Goal: Transaction & Acquisition: Purchase product/service

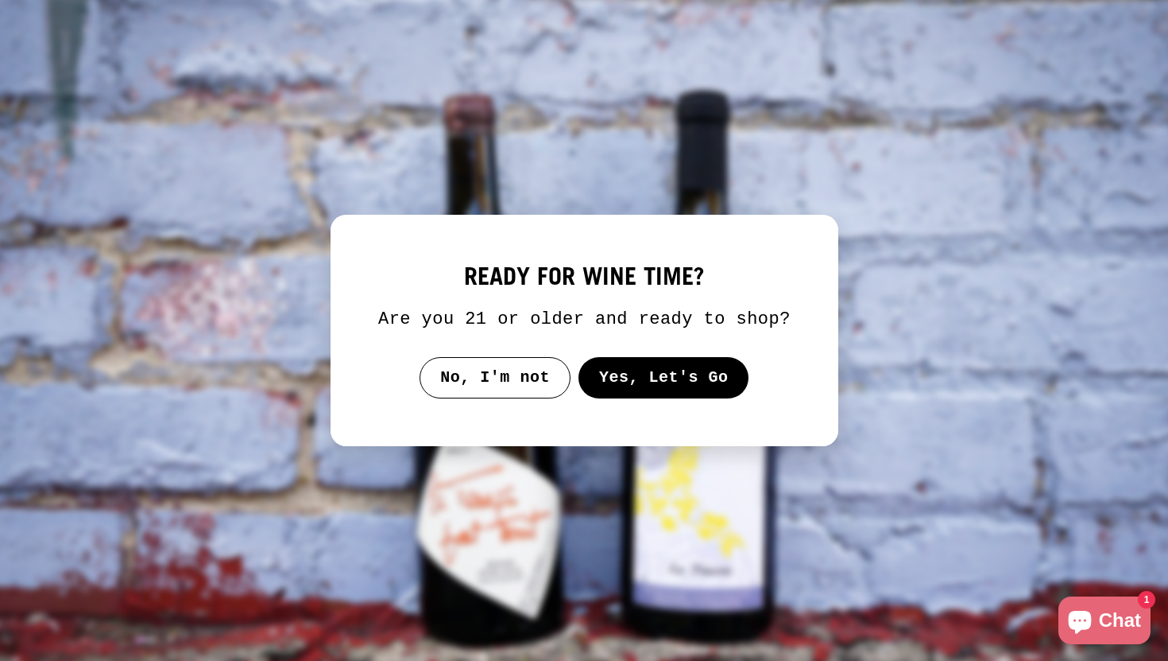
click at [641, 397] on button "Yes, Let's Go" at bounding box center [663, 377] width 171 height 41
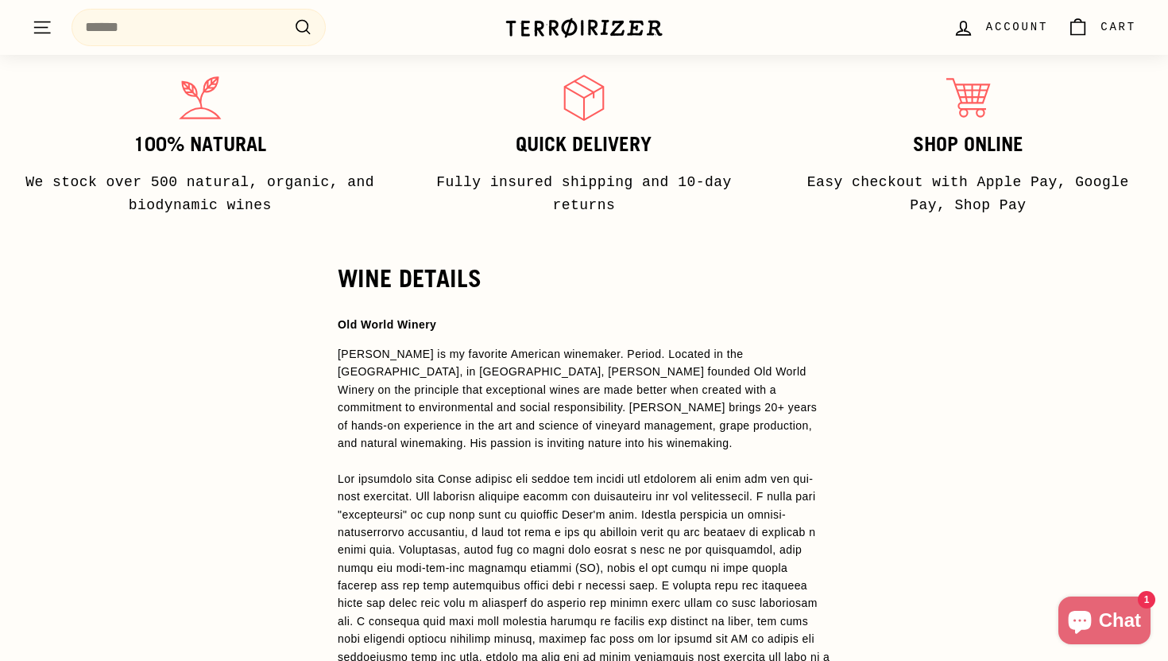
scroll to position [1014, 0]
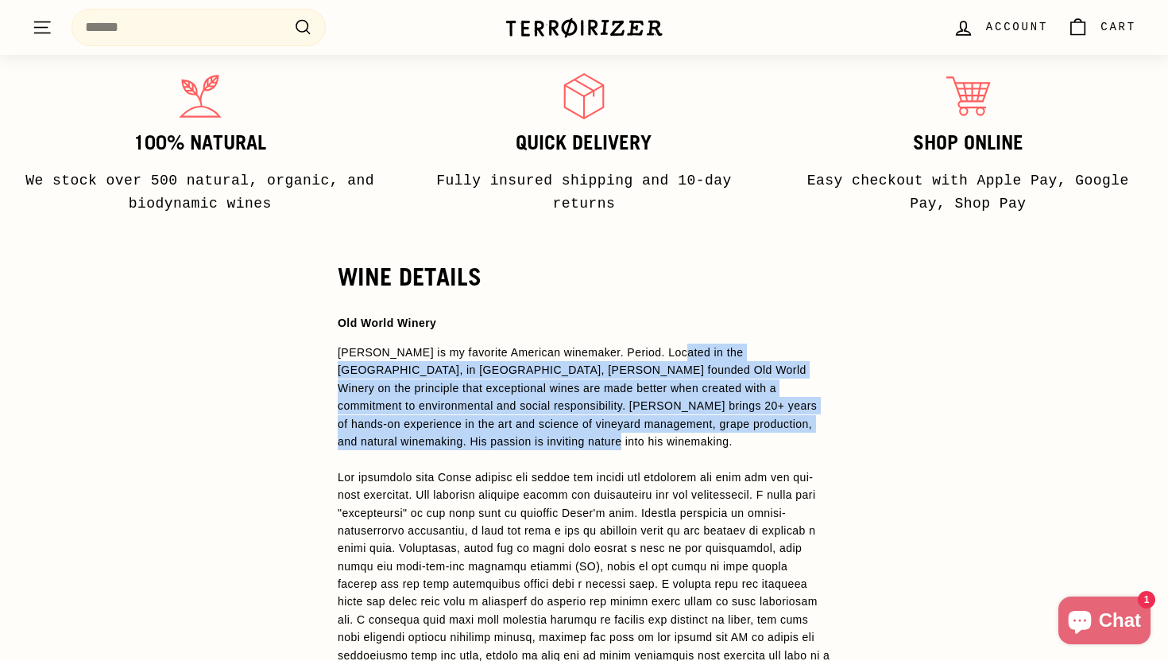
drag, startPoint x: 674, startPoint y: 327, endPoint x: 685, endPoint y: 420, distance: 93.7
click at [685, 420] on div "[PERSON_NAME] is my favorite American winemaker. Period. Located in the [GEOGRA…" at bounding box center [584, 396] width 493 height 107
copy div "Located in the Russian River Valley, in Sonoma, Darek founded Old World Winery …"
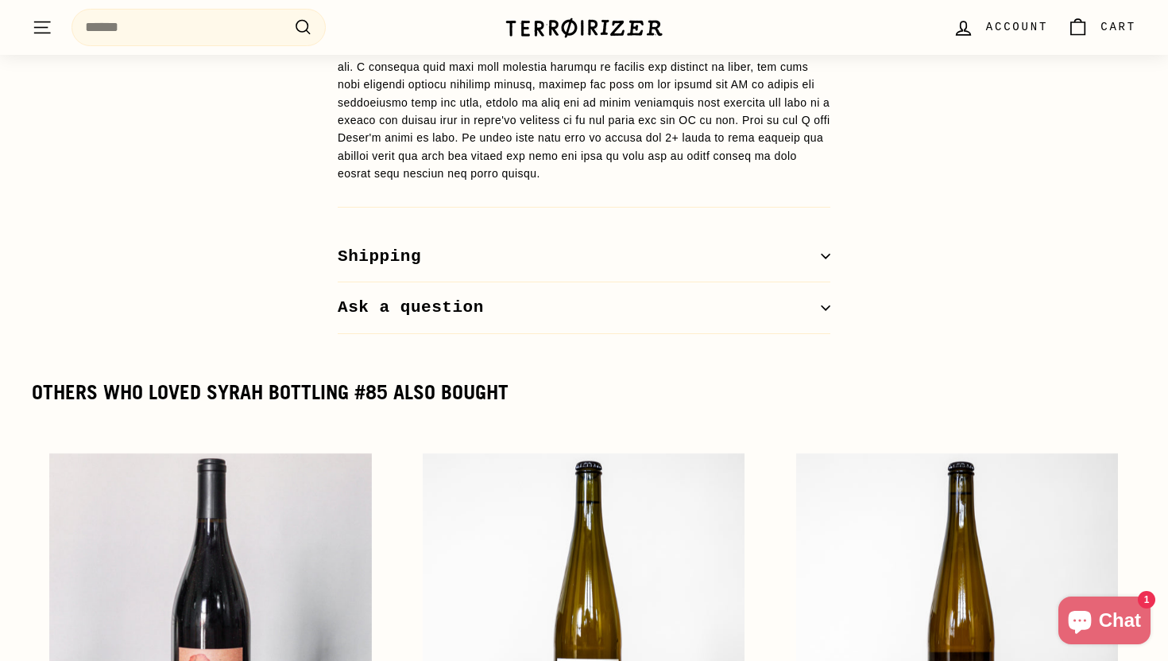
scroll to position [1570, 0]
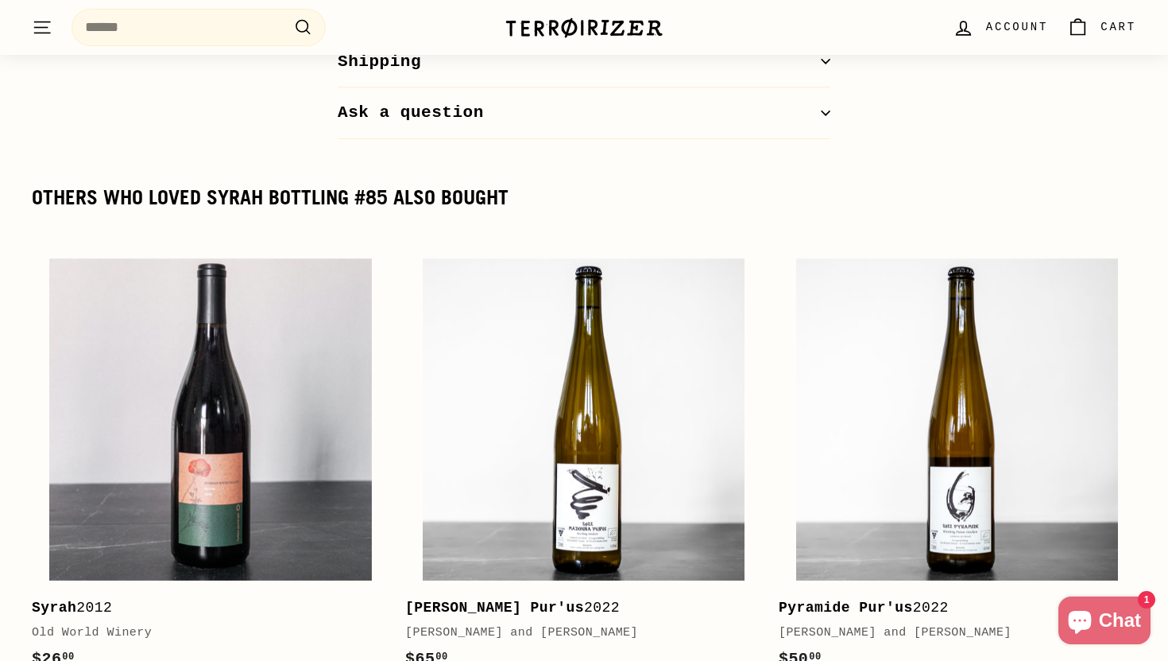
scroll to position [1761, 0]
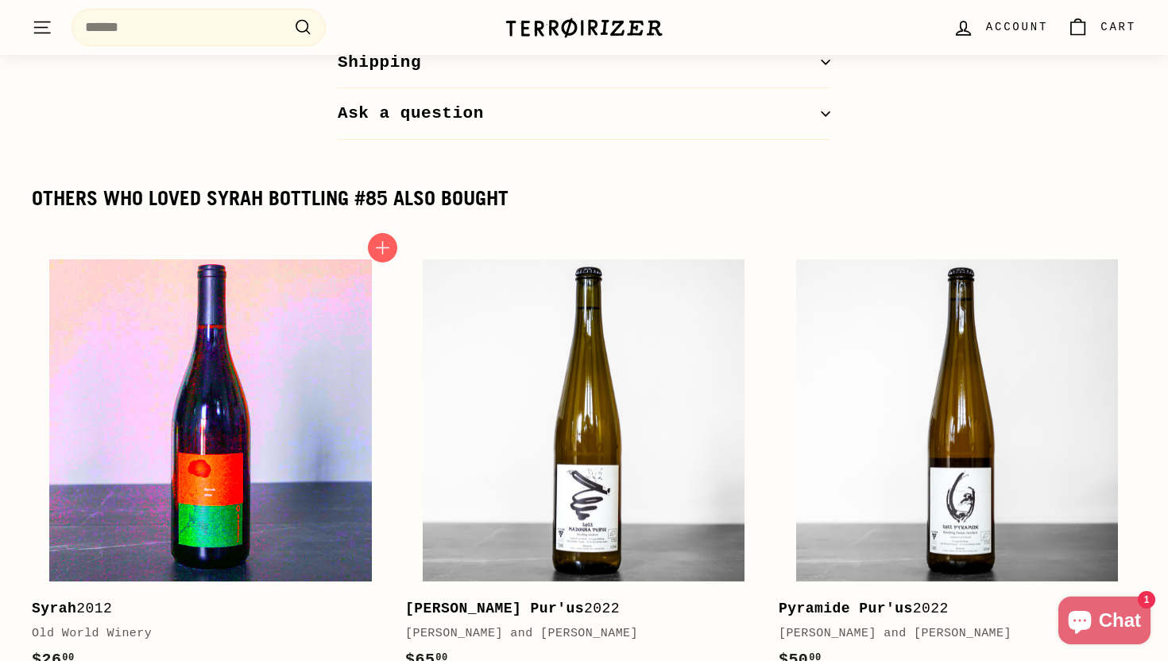
click at [145, 441] on img at bounding box center [210, 420] width 322 height 322
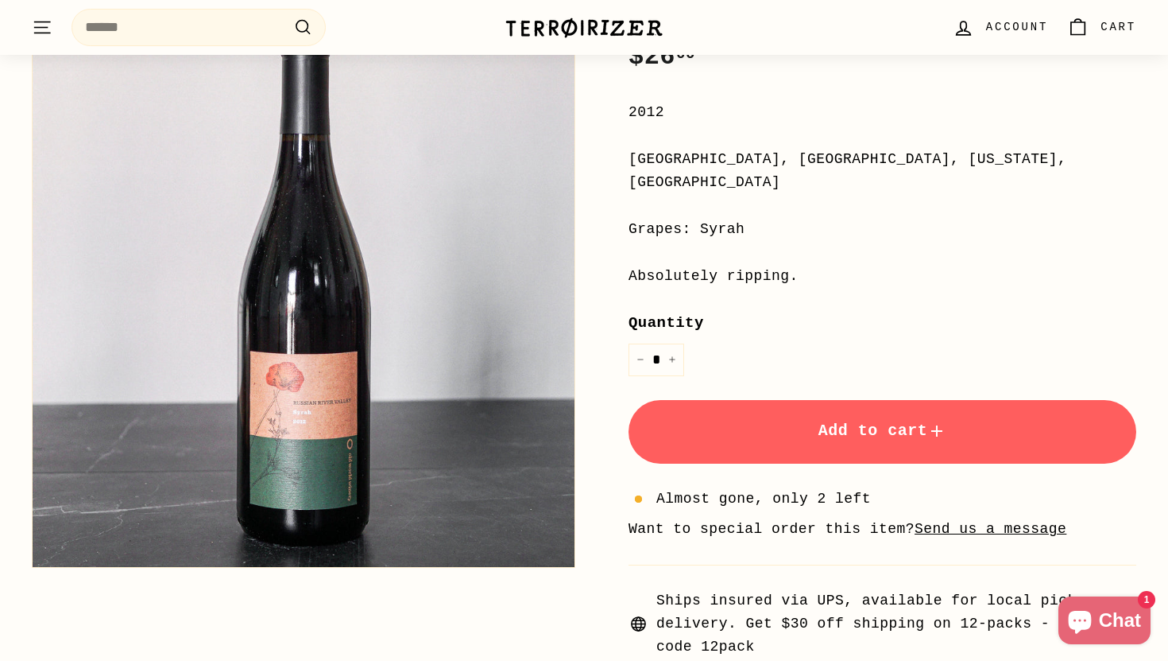
scroll to position [187, 0]
